Goal: Transaction & Acquisition: Purchase product/service

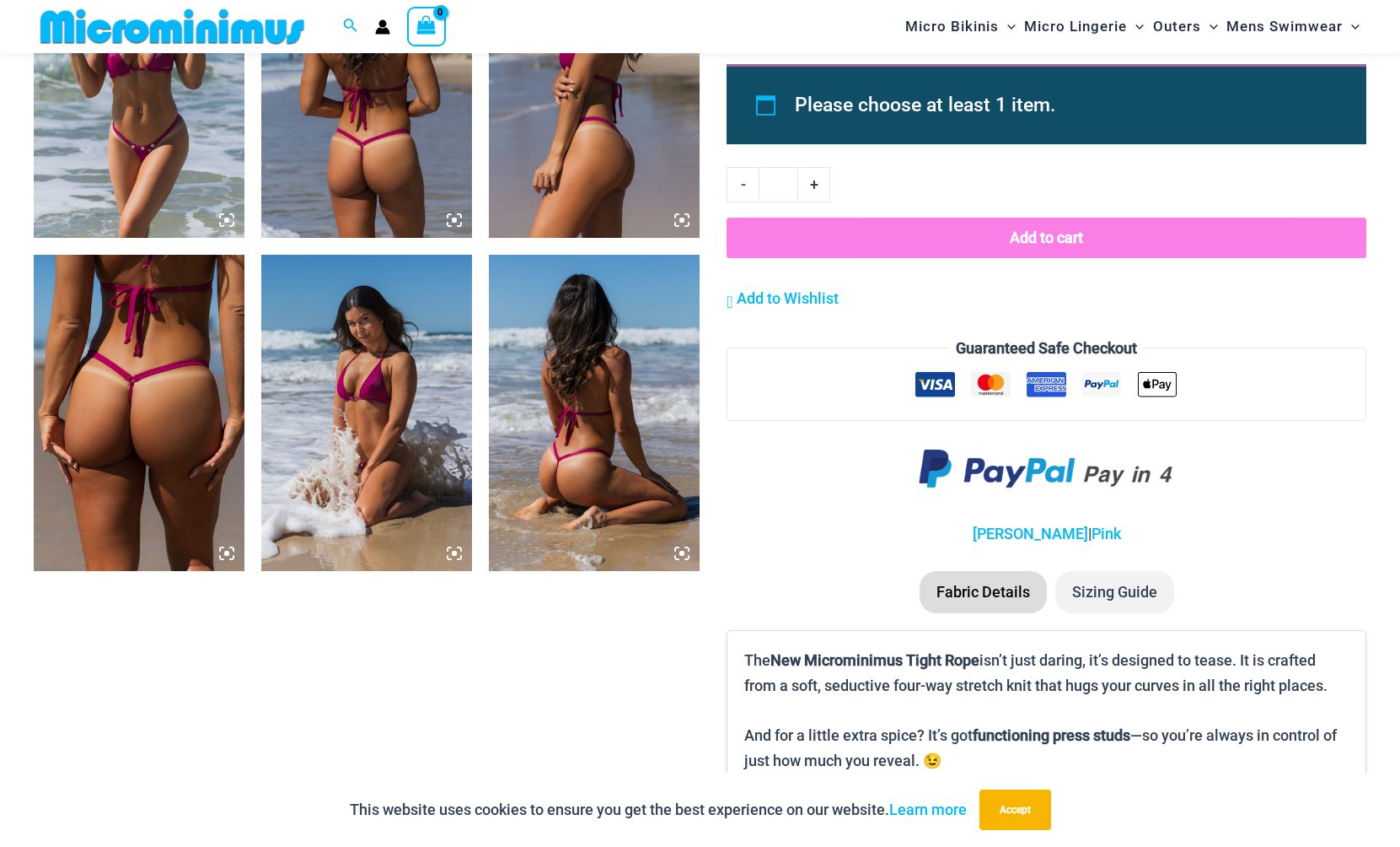
scroll to position [1594, 0]
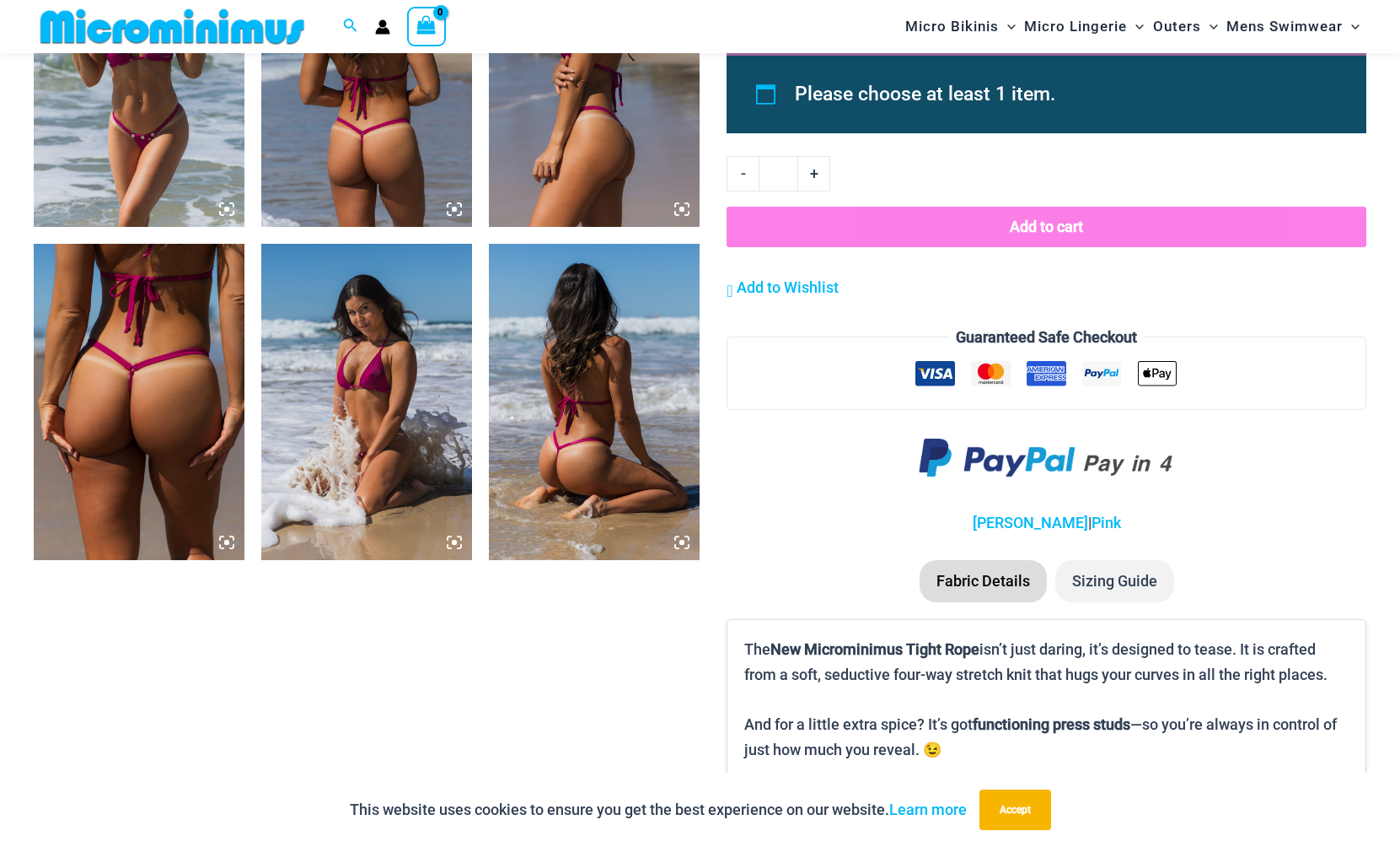
click at [455, 537] on icon at bounding box center [454, 542] width 15 height 15
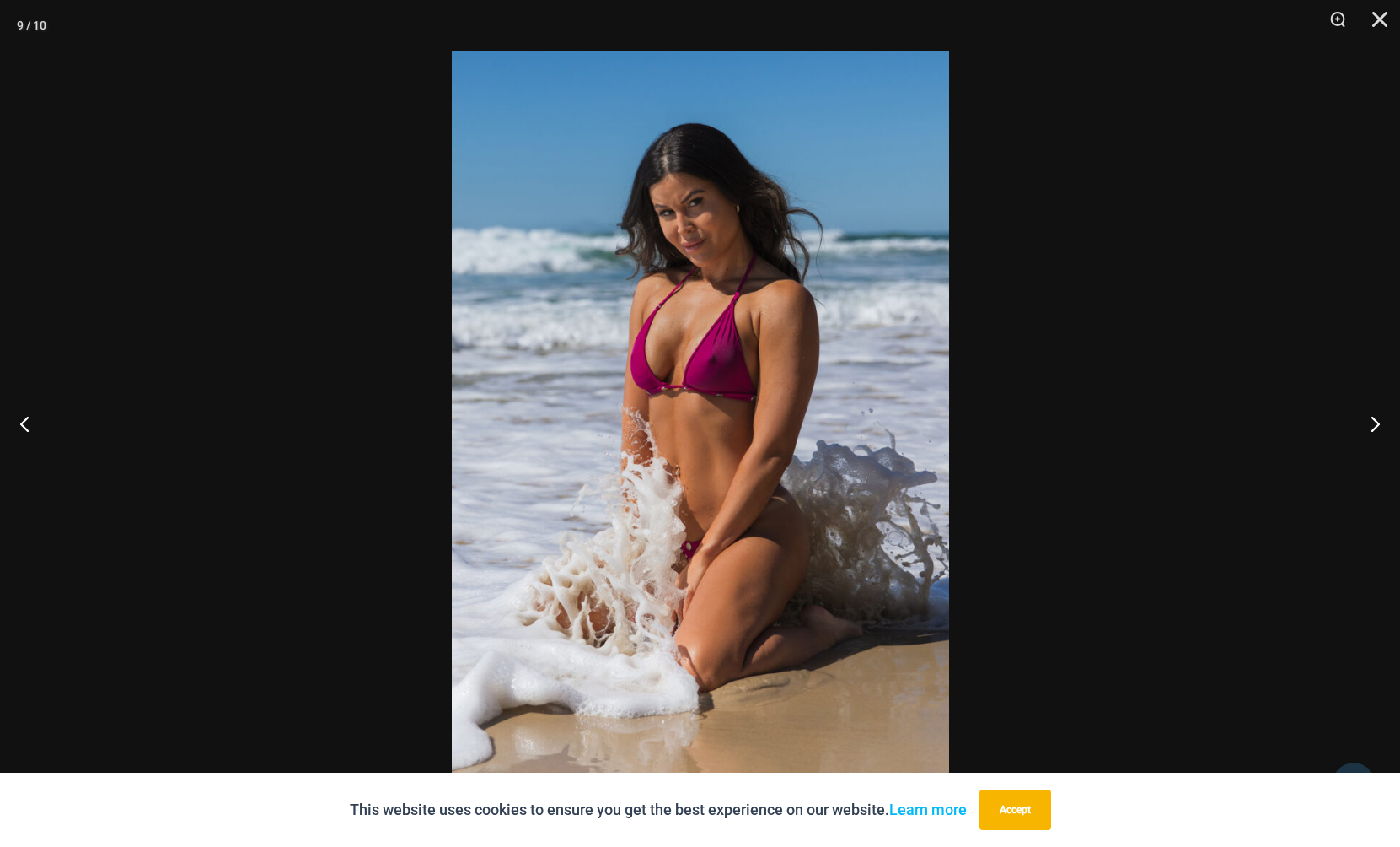
click at [932, 483] on img at bounding box center [700, 423] width 497 height 745
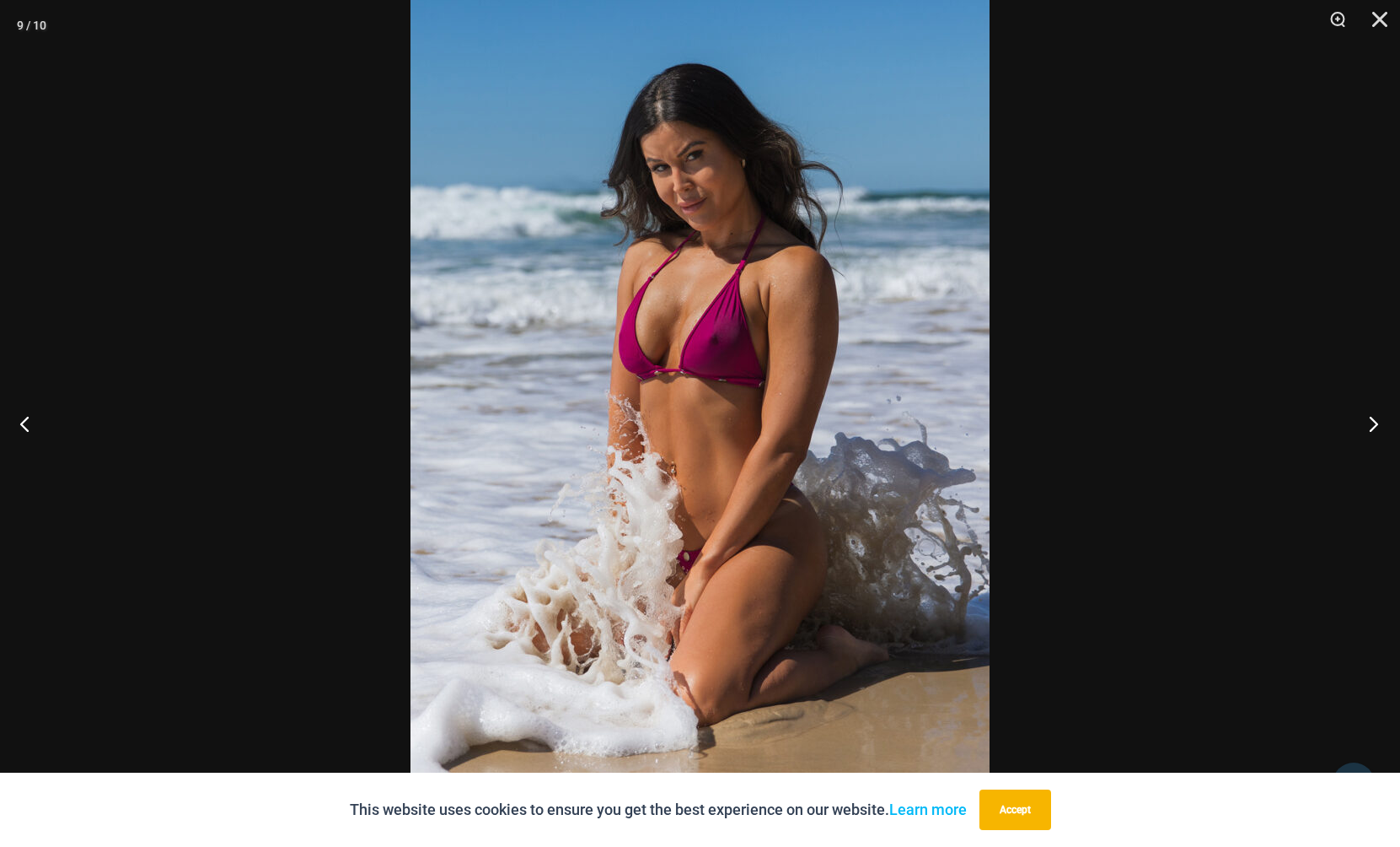
click at [1365, 421] on button "Next" at bounding box center [1369, 423] width 63 height 84
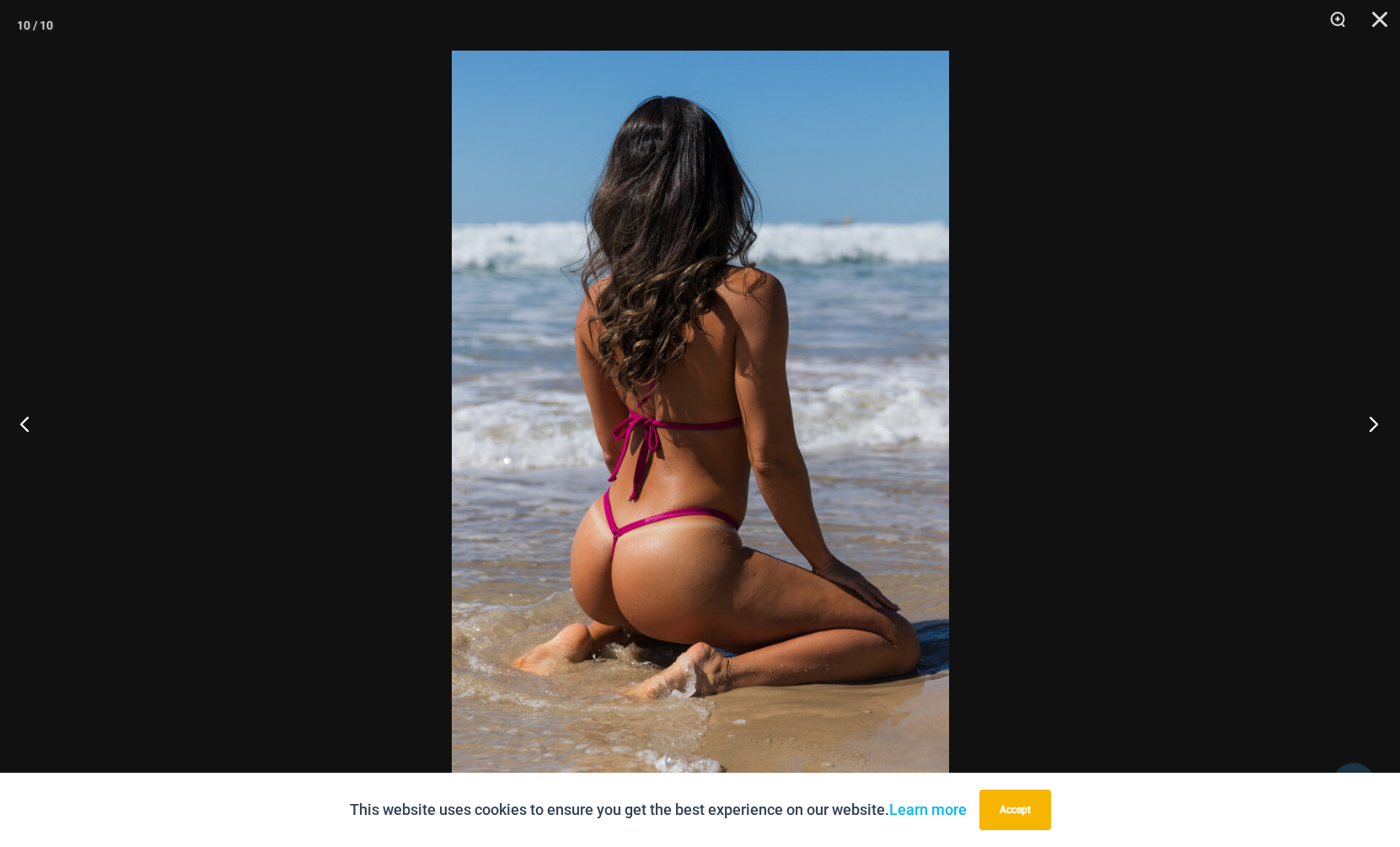
click at [1364, 423] on button "Next" at bounding box center [1369, 423] width 63 height 84
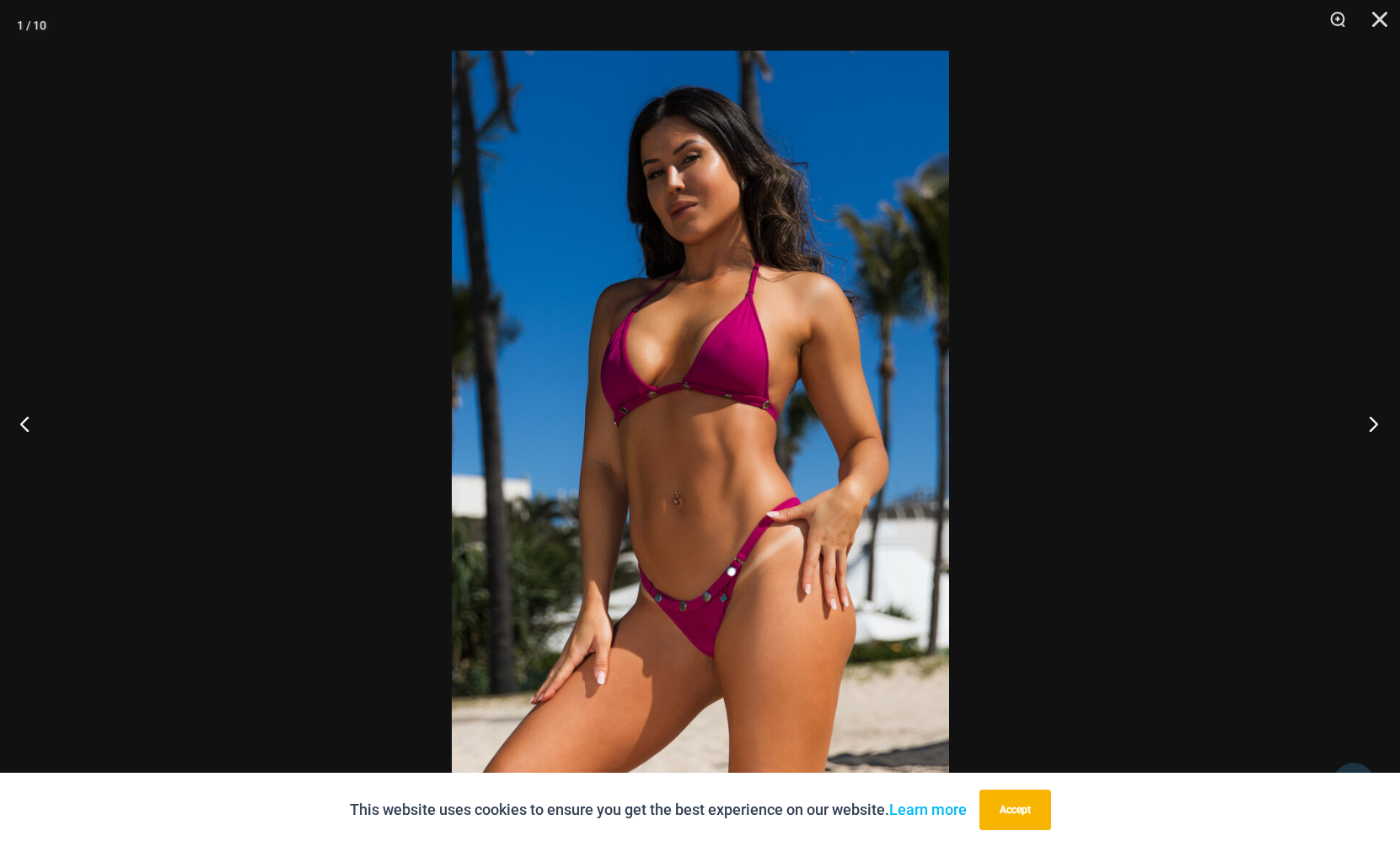
click at [1363, 423] on button "Next" at bounding box center [1369, 423] width 63 height 84
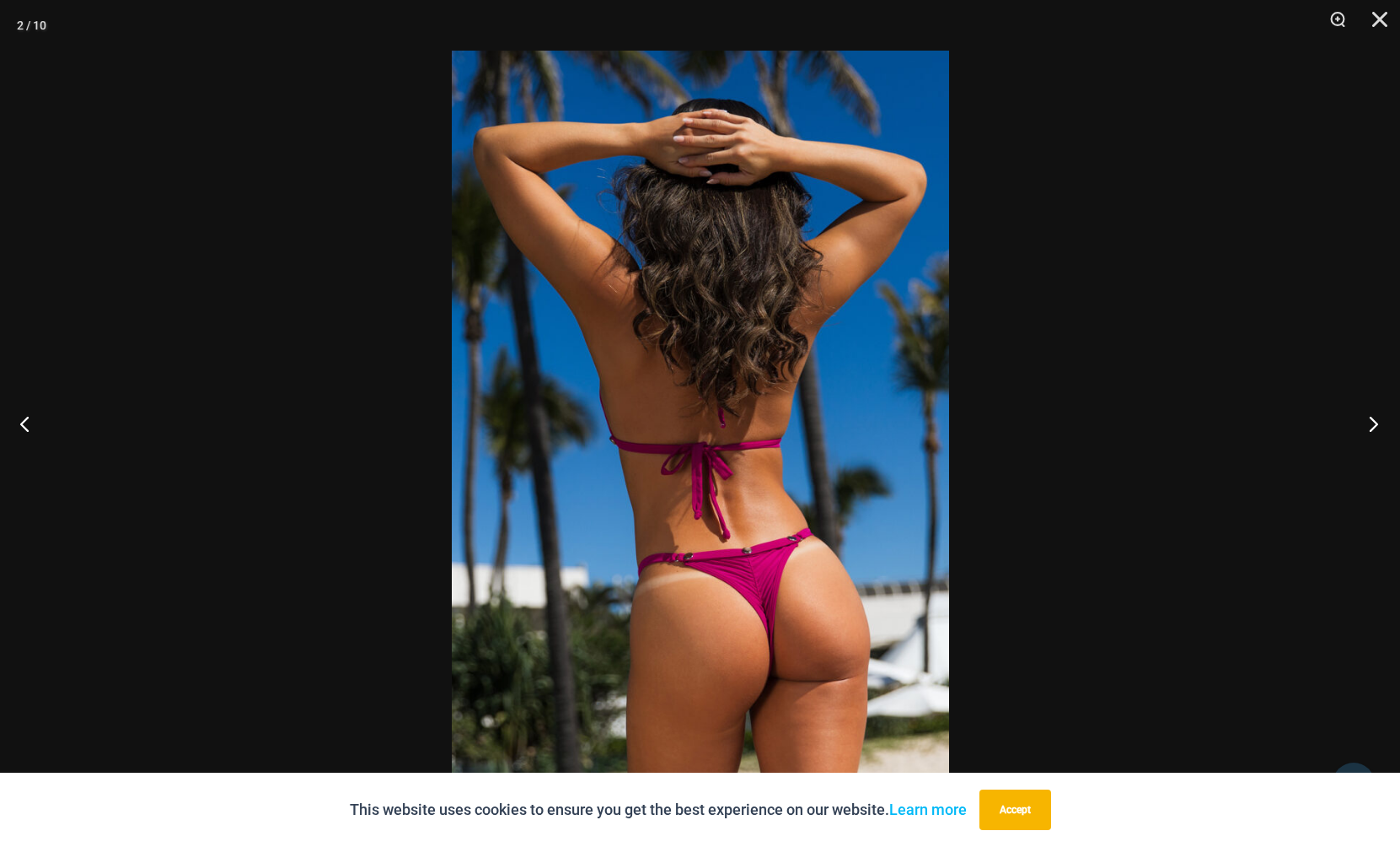
click at [1363, 423] on button "Next" at bounding box center [1369, 423] width 63 height 84
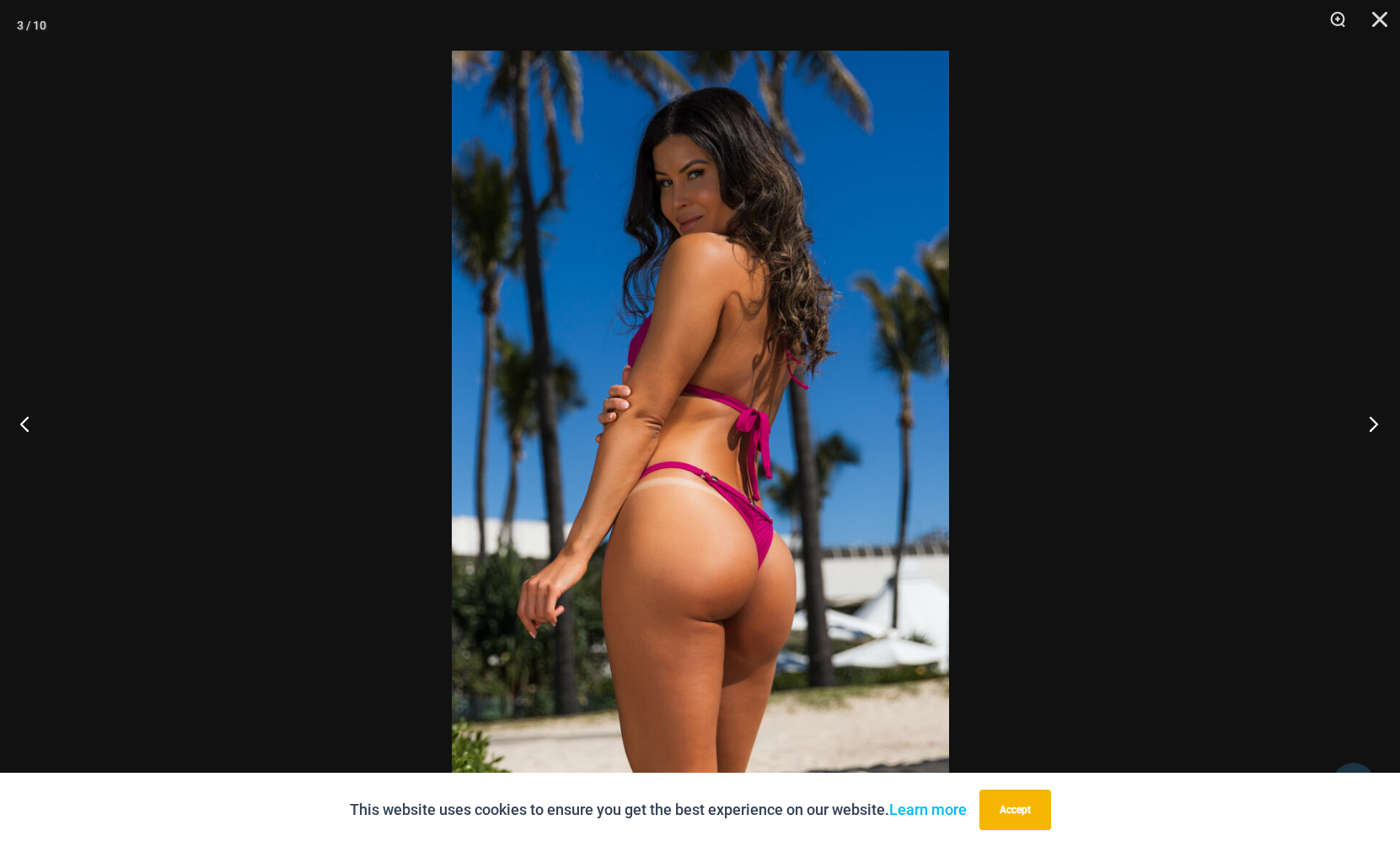
click at [1363, 423] on button "Next" at bounding box center [1369, 423] width 63 height 84
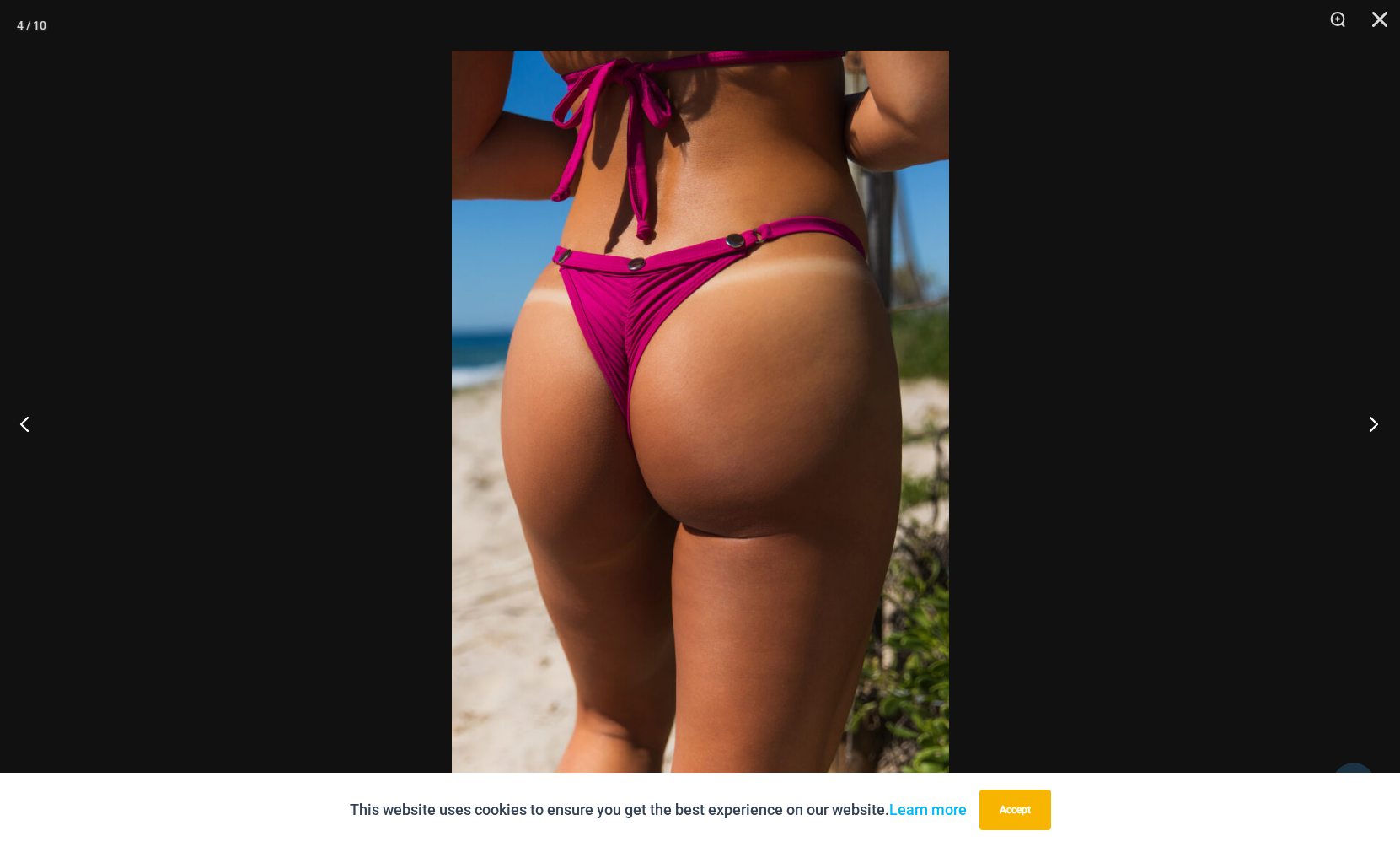
click at [1363, 423] on button "Next" at bounding box center [1369, 423] width 63 height 84
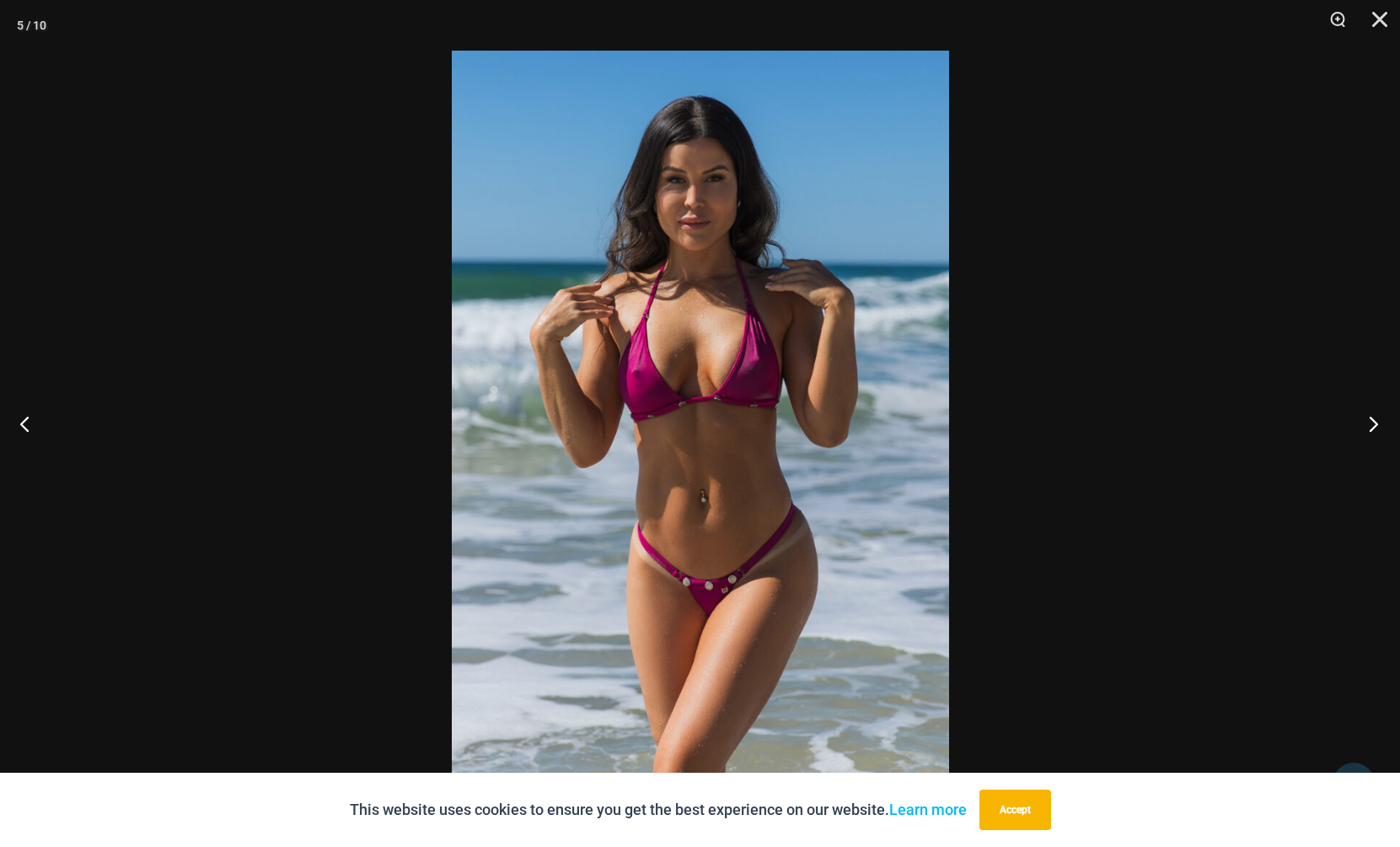
click at [1363, 423] on button "Next" at bounding box center [1369, 423] width 63 height 84
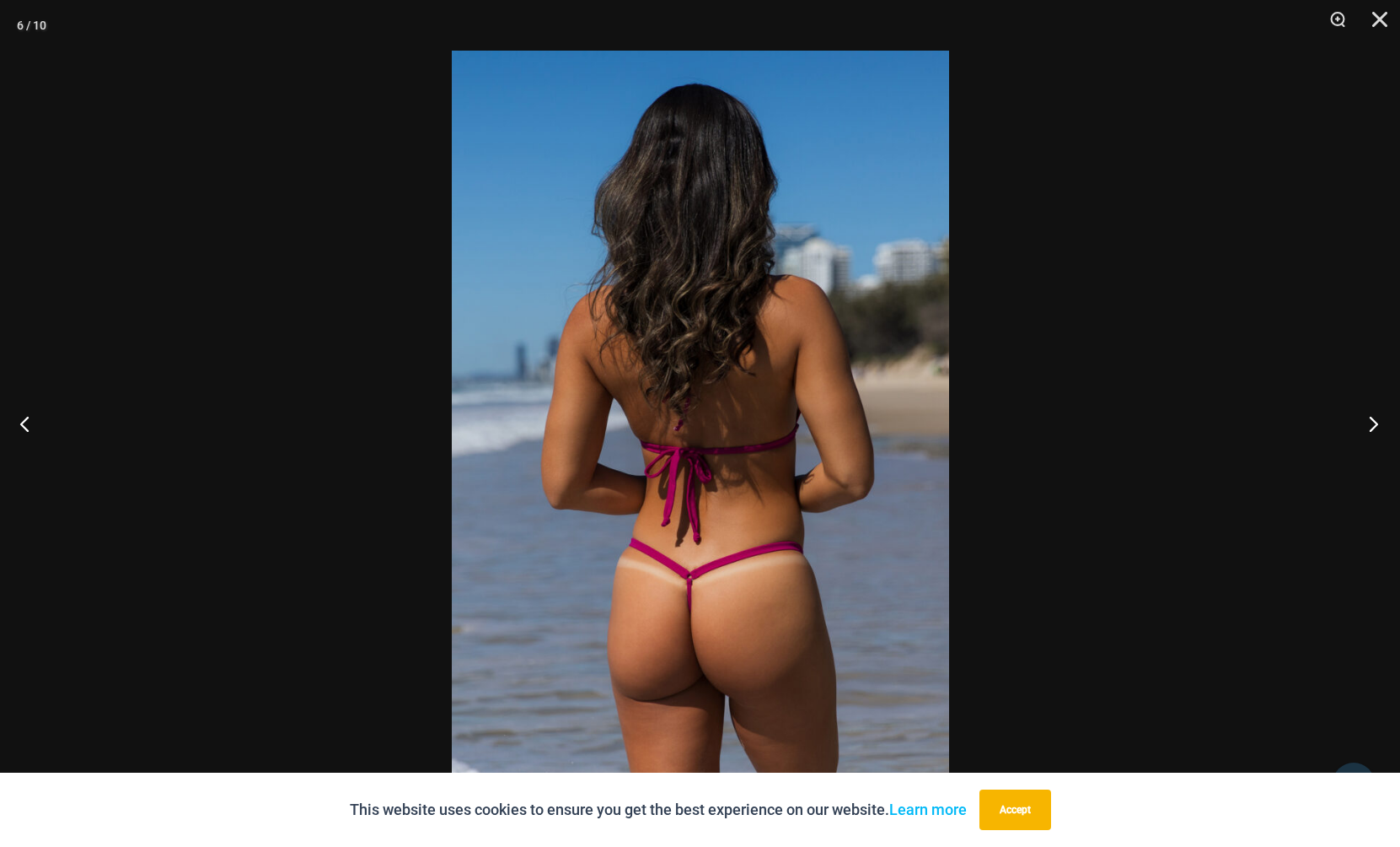
click at [1363, 423] on button "Next" at bounding box center [1369, 423] width 63 height 84
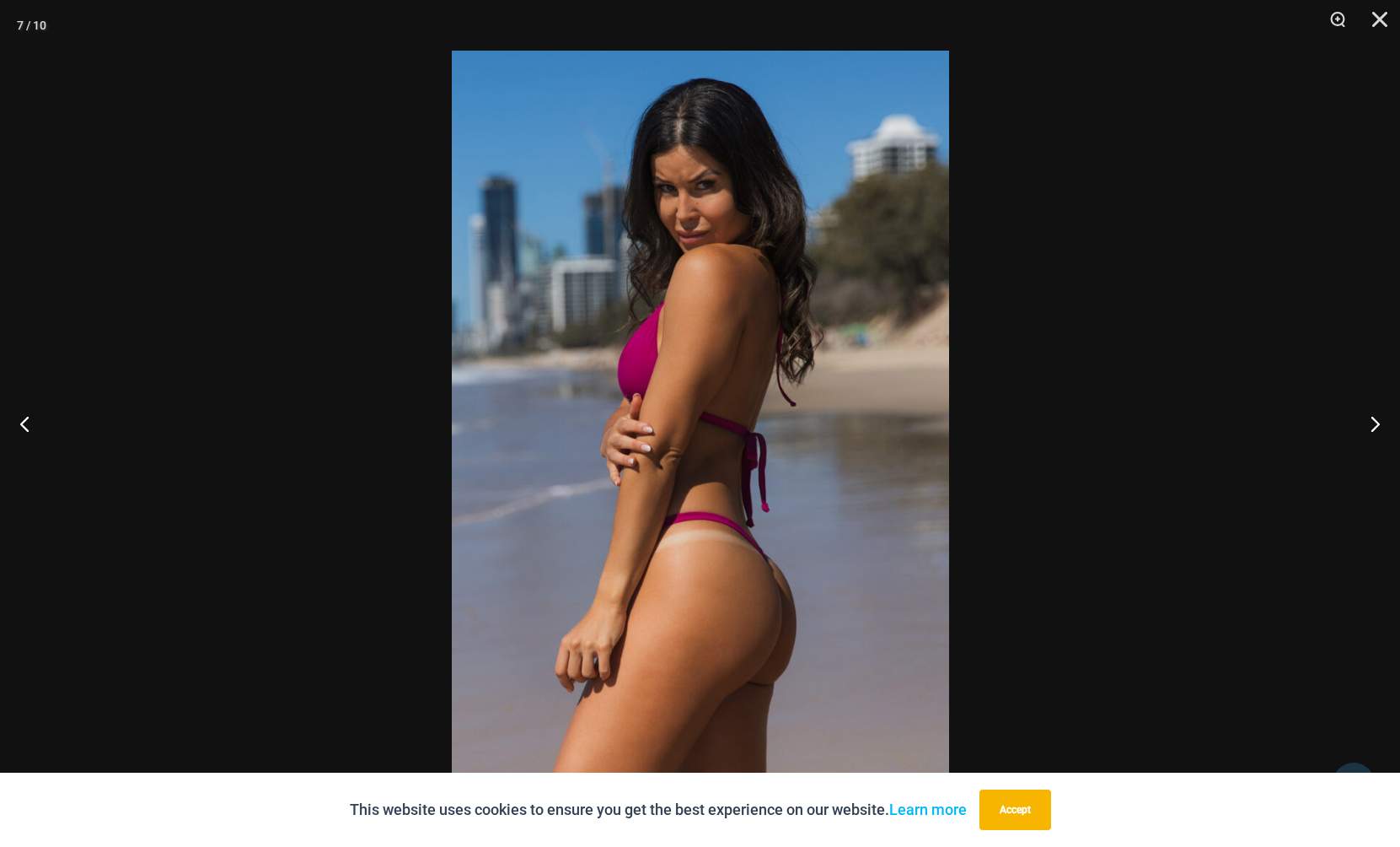
click at [290, 156] on div at bounding box center [700, 424] width 1400 height 847
